Goal: Task Accomplishment & Management: Use online tool/utility

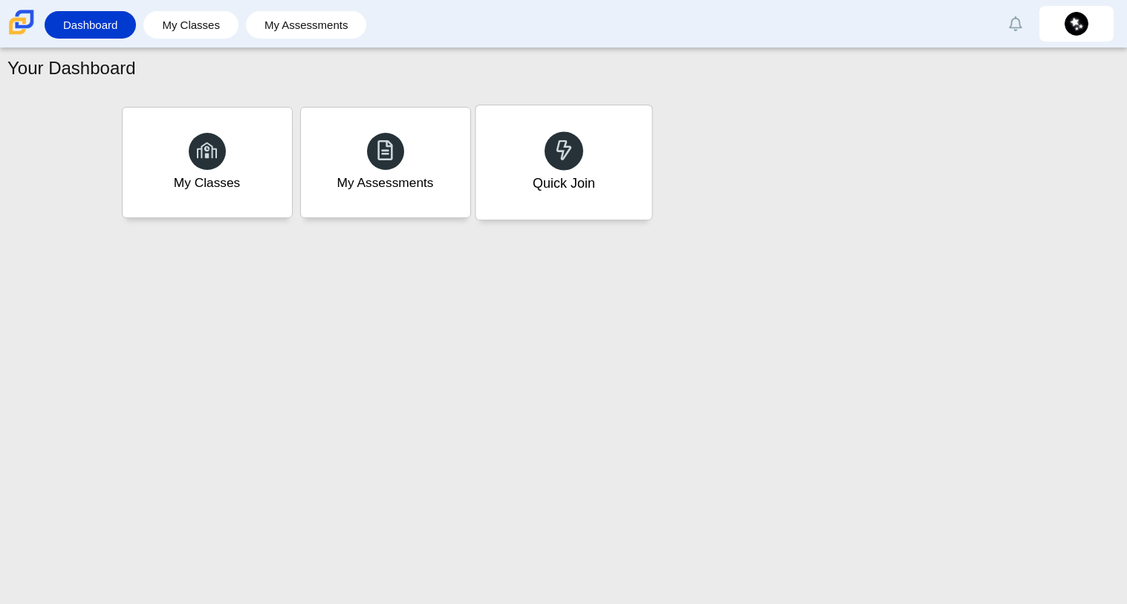
click at [613, 212] on div "Quick Join" at bounding box center [563, 162] width 176 height 114
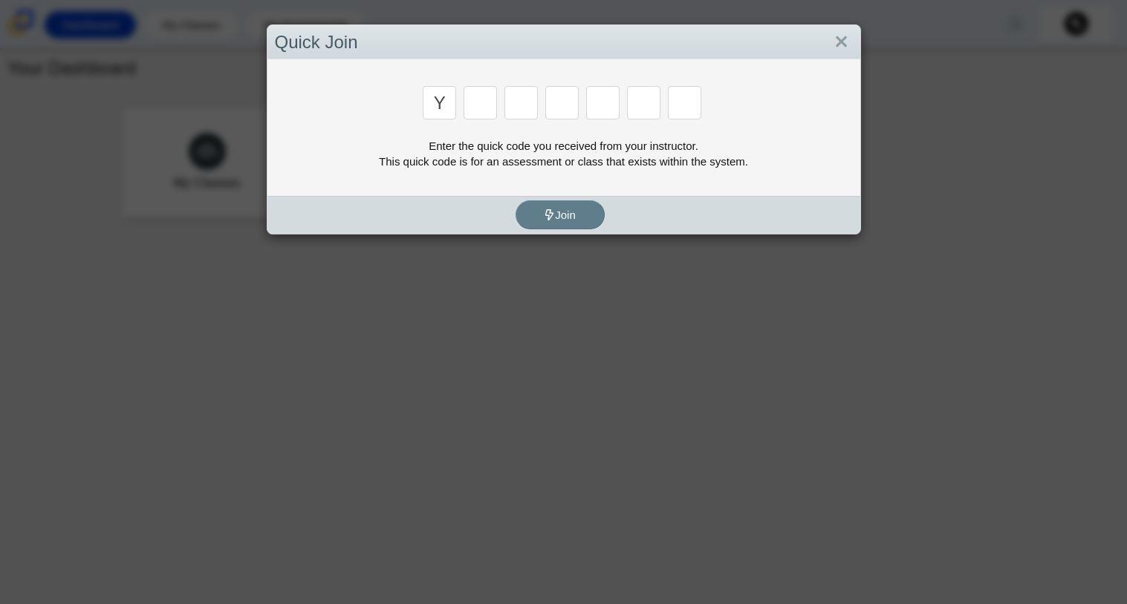
type input "y"
type input "3"
type input "k"
type input "e"
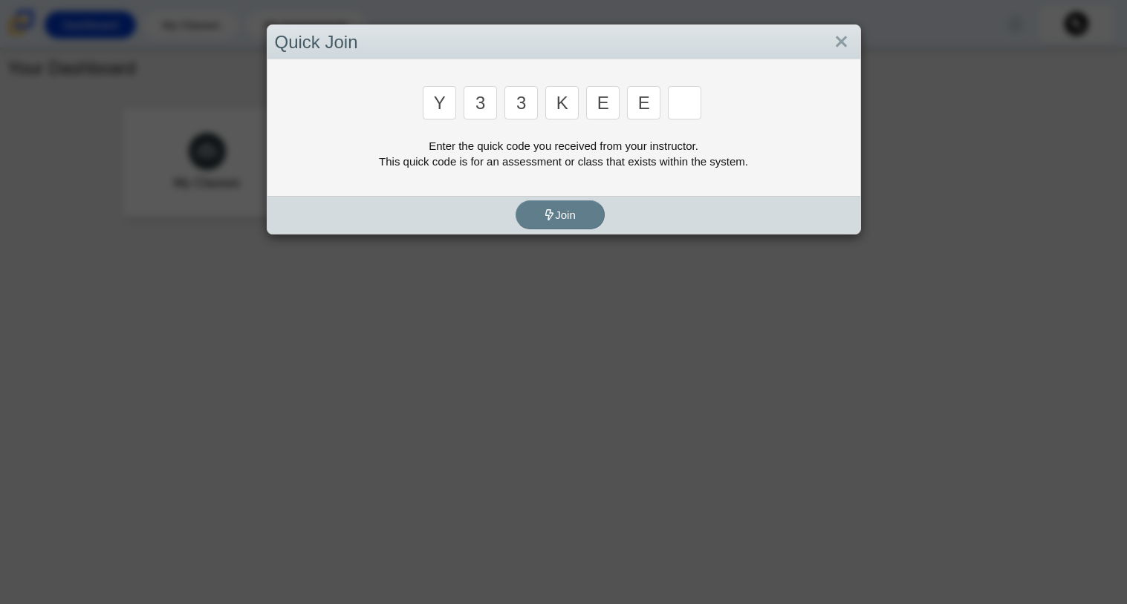
type input "e"
type input "4"
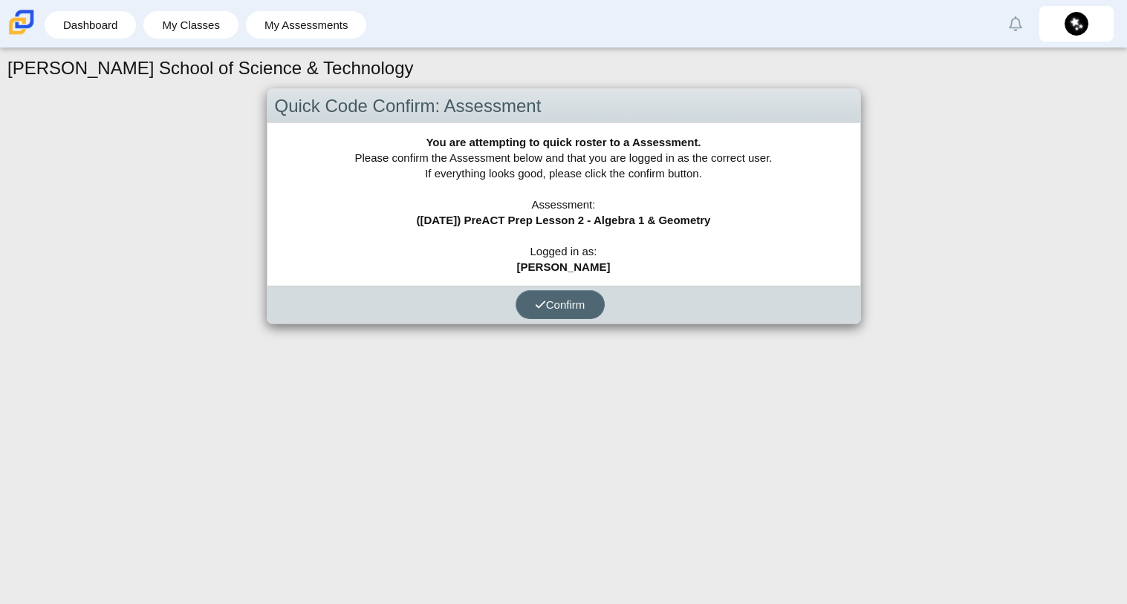
click at [558, 304] on span "Confirm" at bounding box center [560, 305] width 50 height 13
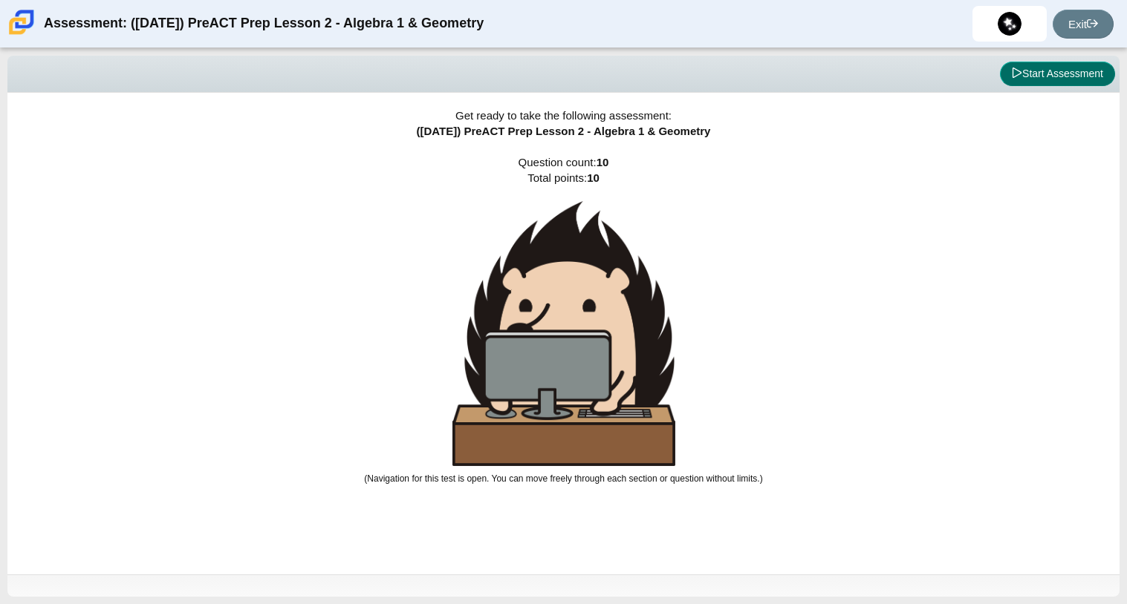
click at [1080, 82] on button "Start Assessment" at bounding box center [1057, 74] width 115 height 25
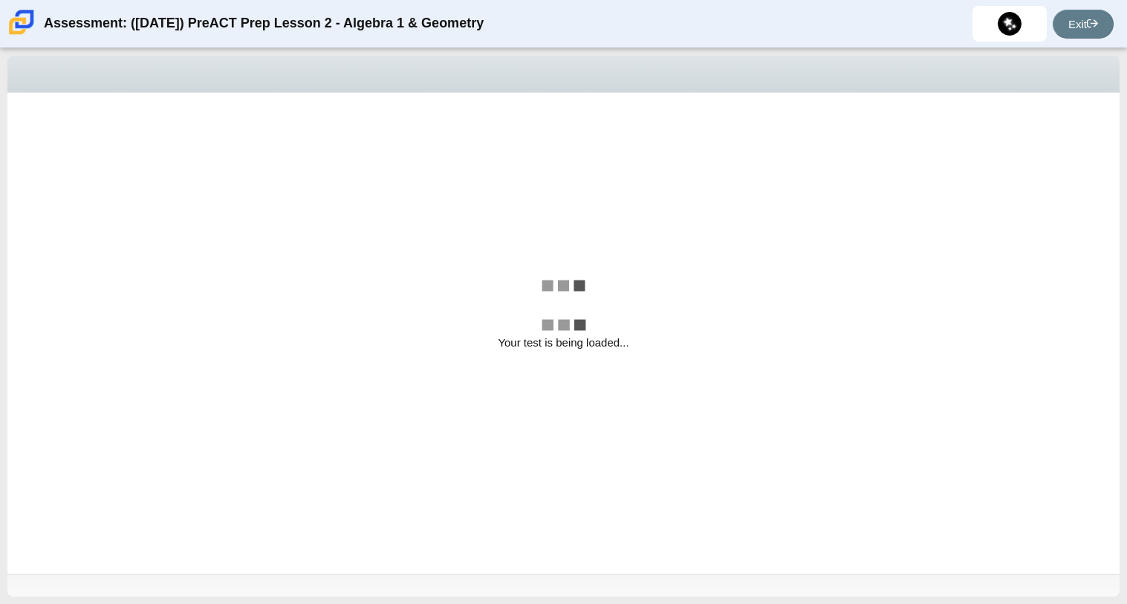
select select "ed62e223-81bd-4cbf-ab48-ab975844bd1f"
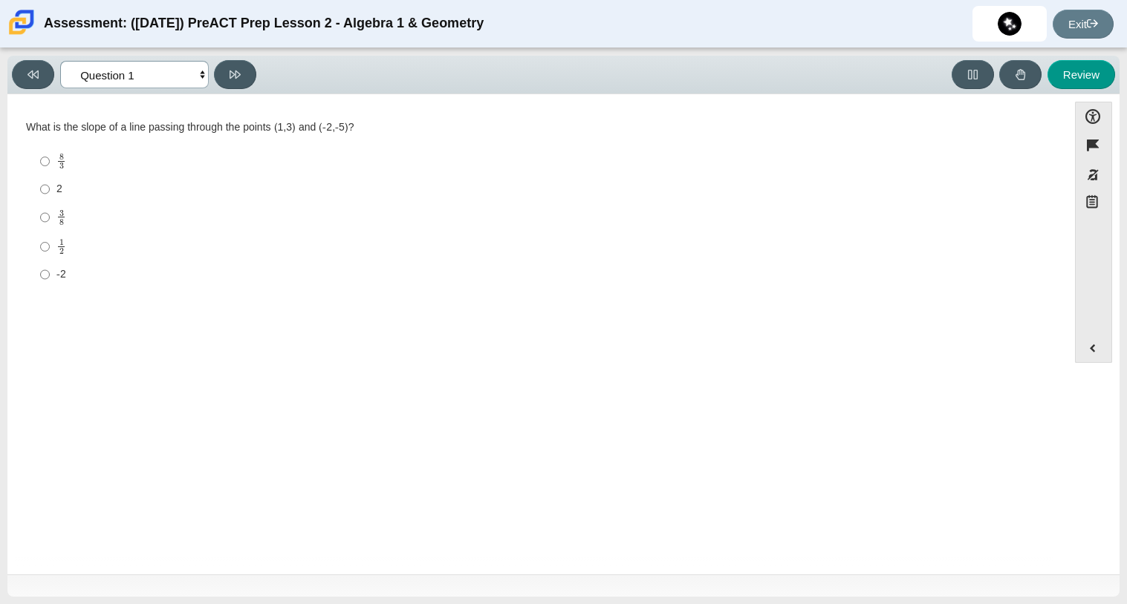
click at [203, 77] on select "Questions Question 1 Question 2 Question 3 Question 4 Question 5 Question 6 Que…" at bounding box center [134, 74] width 149 height 27
click at [309, 250] on div "1 2" at bounding box center [548, 246] width 985 height 16
click at [50, 250] on input "1 2 1 half" at bounding box center [45, 246] width 10 height 29
radio input "true"
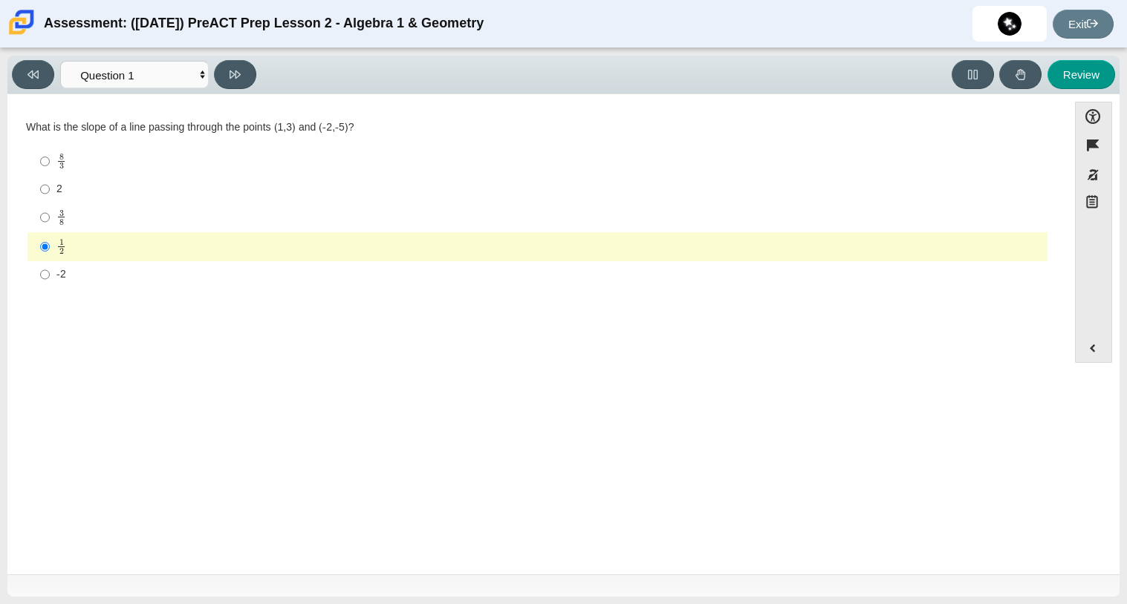
click at [157, 207] on label "3 8 3 eighths" at bounding box center [538, 217] width 1017 height 29
click at [50, 207] on input "3 8 3 eighths" at bounding box center [45, 217] width 10 height 29
radio input "true"
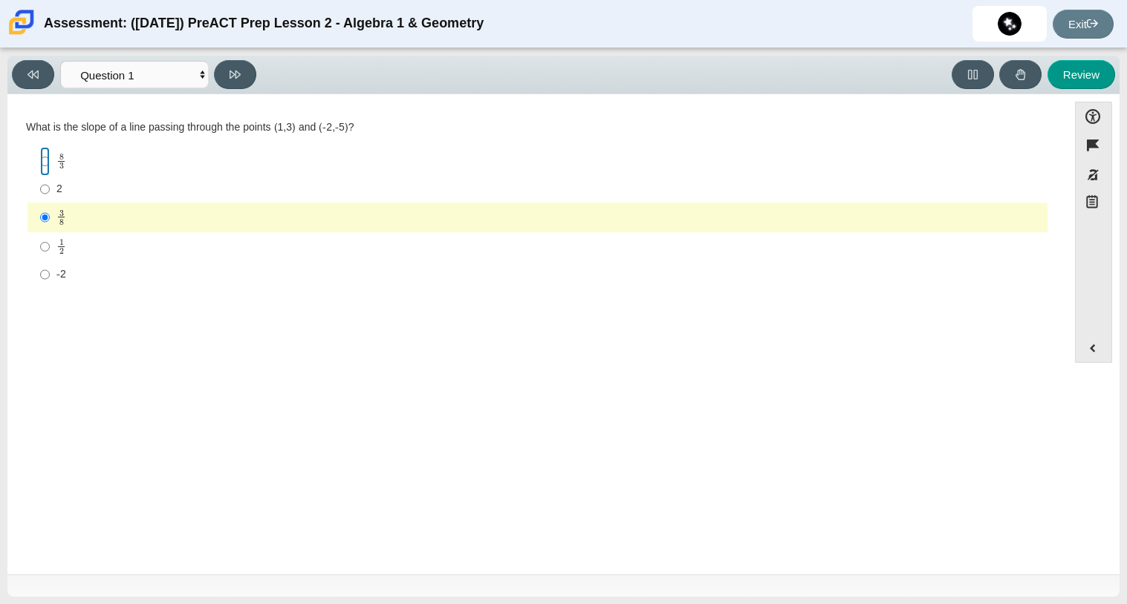
click at [46, 160] on input "8 3 8 thirds" at bounding box center [45, 161] width 10 height 29
radio input "true"
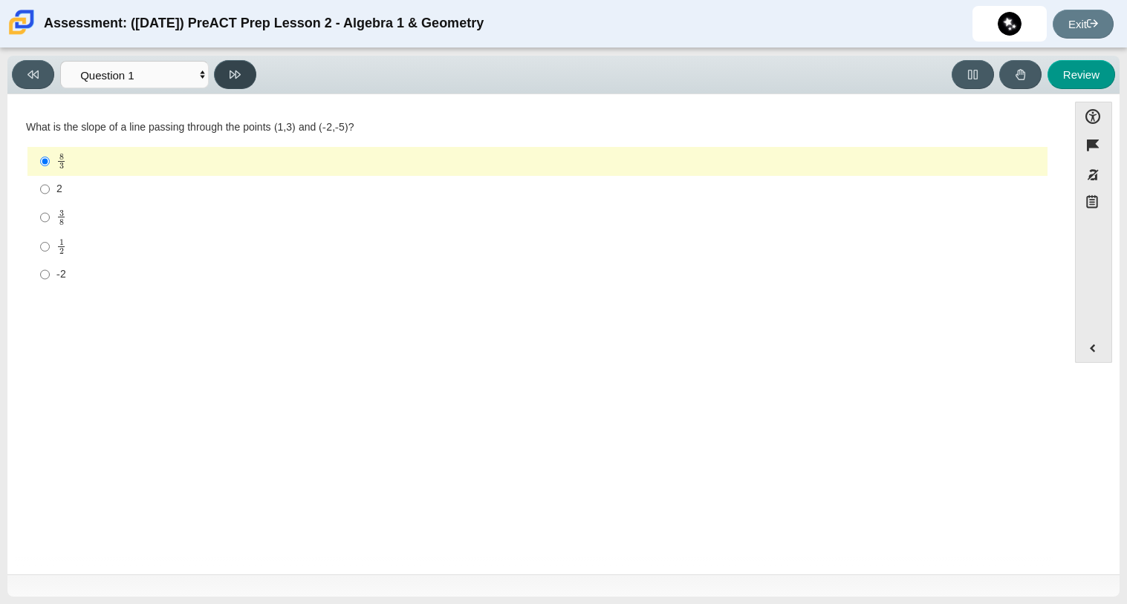
click at [250, 79] on button at bounding box center [235, 74] width 42 height 29
select select "14773eaf-2ca1-47ae-afe7-a624a56f34b3"
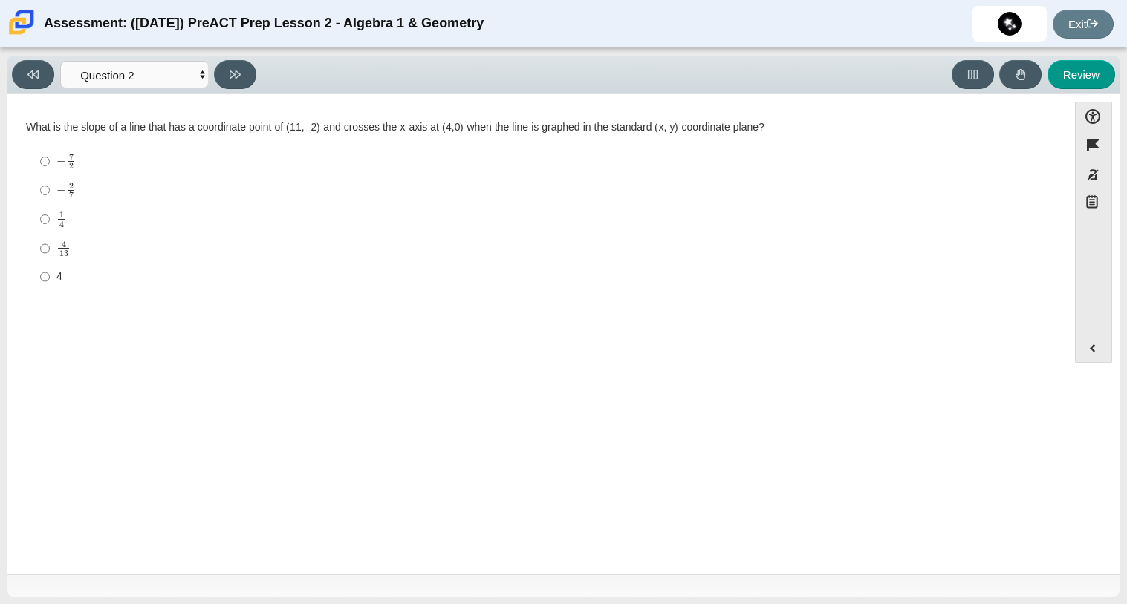
click at [76, 189] on div "− 2 7" at bounding box center [548, 190] width 985 height 17
click at [50, 189] on input "− 2 7 negative 2 sevenths" at bounding box center [45, 190] width 10 height 29
radio input "true"
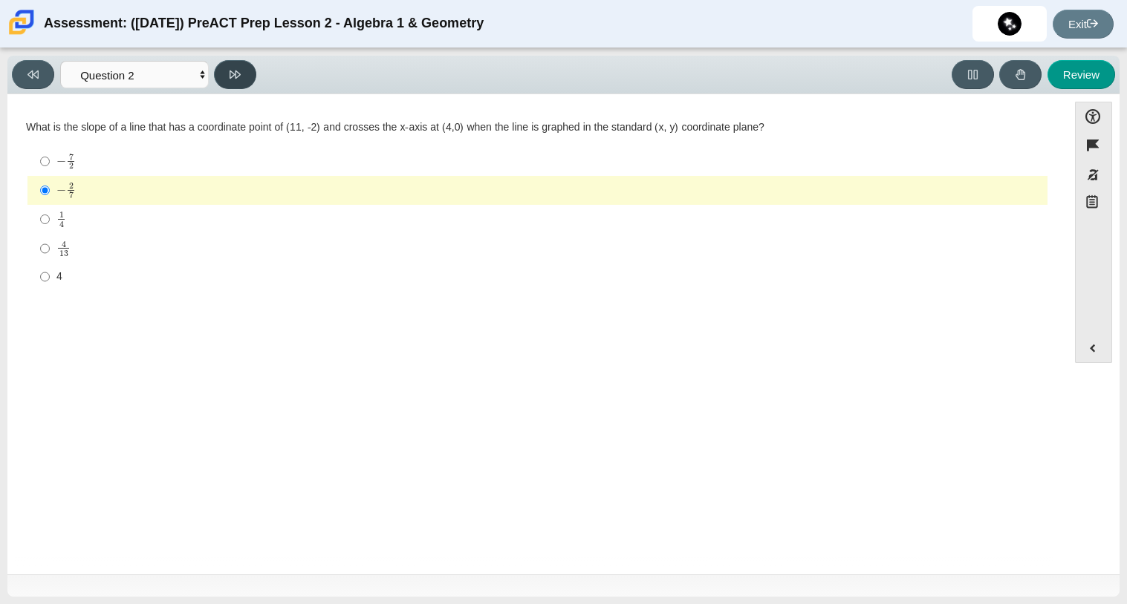
click at [241, 86] on button at bounding box center [235, 74] width 42 height 29
select select "ec95ace6-bebc-42b8-9428-40567494d4da"
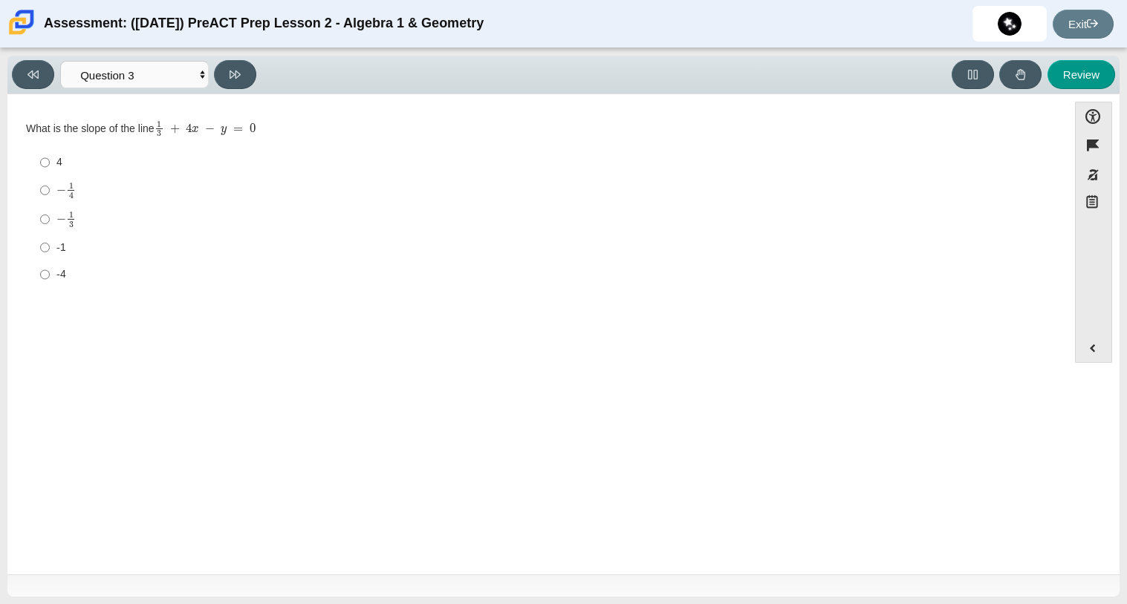
click at [56, 219] on mjx-c "Assessment items" at bounding box center [61, 219] width 10 height 8
click at [50, 219] on input "− 1 3 negative 1 third" at bounding box center [45, 219] width 10 height 29
radio input "true"
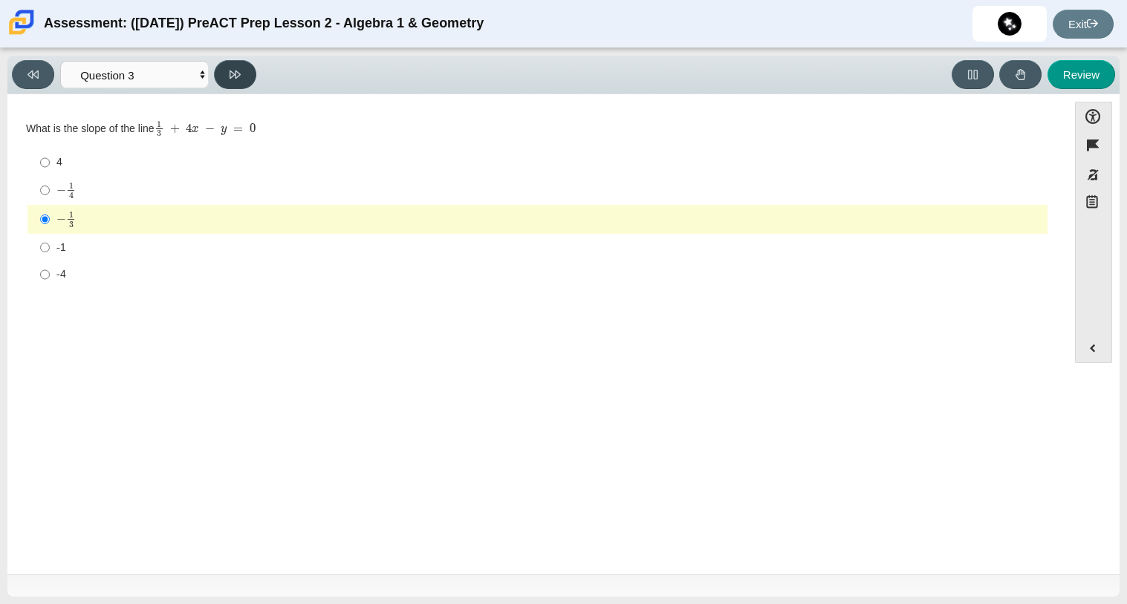
click at [230, 71] on icon at bounding box center [234, 75] width 11 height 8
select select "210571de-36a6-4d8e-a361-ceff8ef801dc"
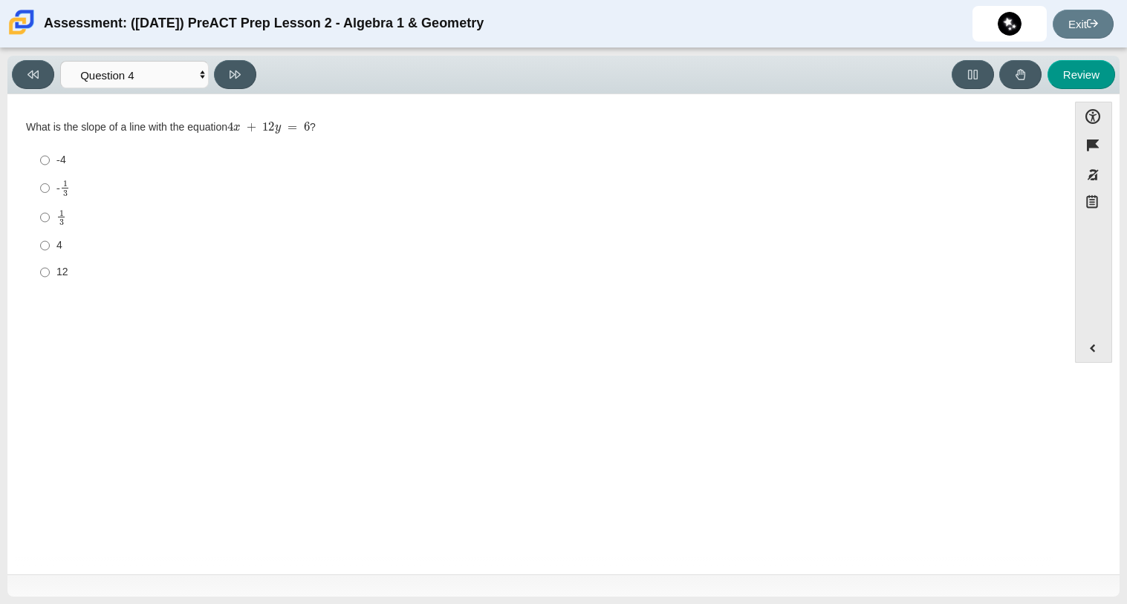
click at [68, 270] on div "12" at bounding box center [548, 272] width 985 height 15
click at [50, 270] on input "12 12" at bounding box center [45, 272] width 10 height 27
radio input "true"
